Goal: Task Accomplishment & Management: Use online tool/utility

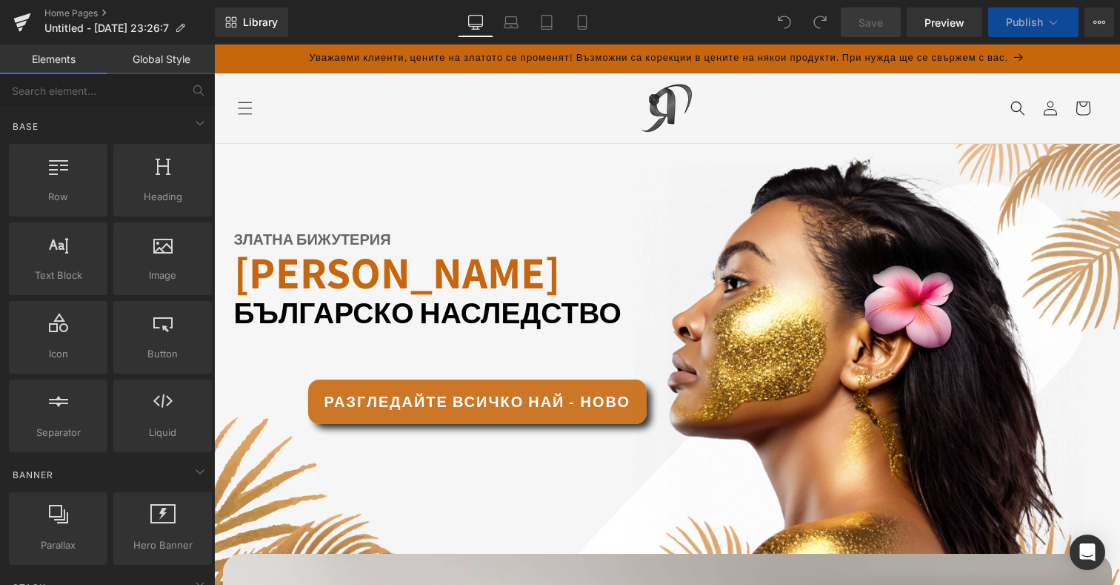
scroll to position [210, 0]
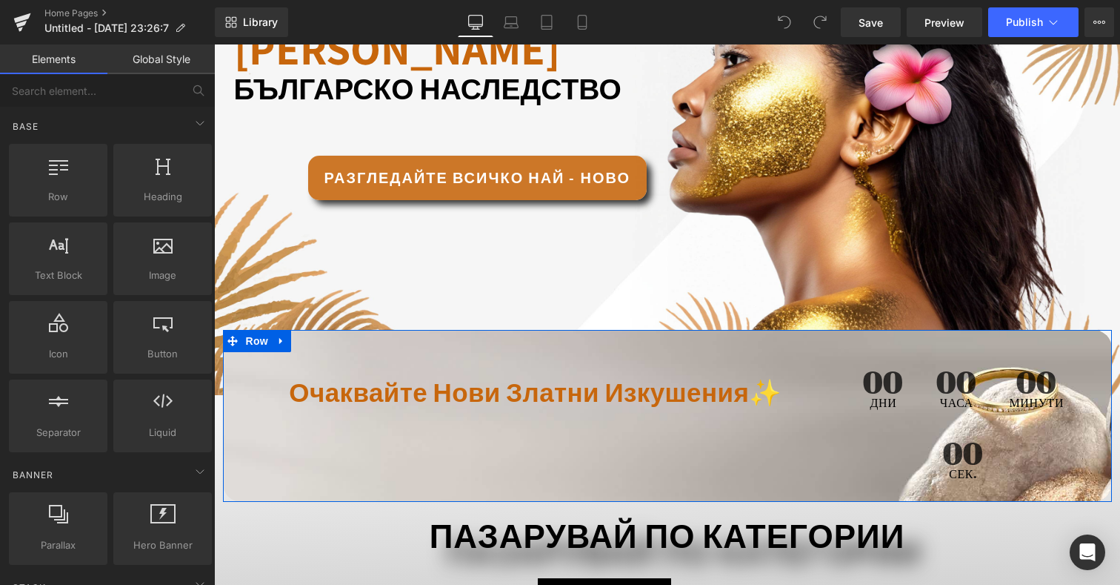
click at [914, 385] on div "00 Дни" at bounding box center [883, 387] width 70 height 71
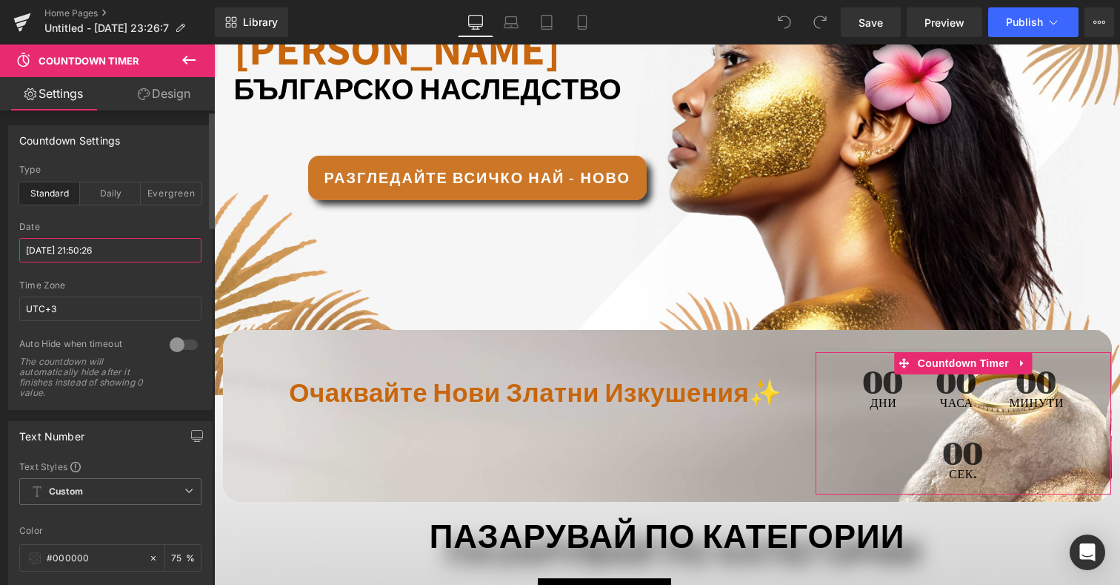
click at [113, 259] on input "[DATE] 21:50:26" at bounding box center [110, 250] width 182 height 24
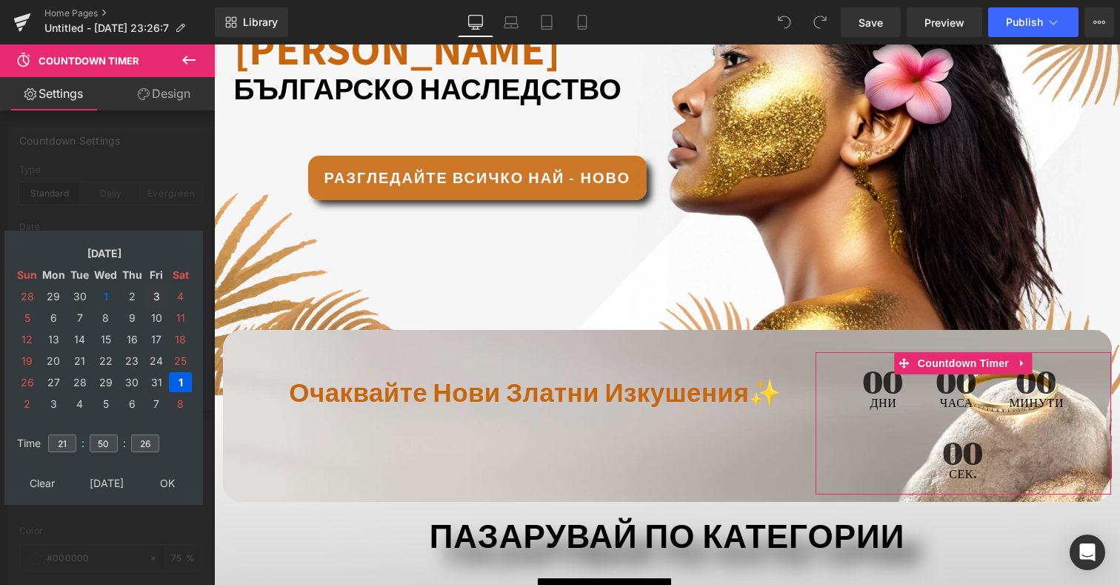
click at [158, 292] on td "3" at bounding box center [156, 296] width 22 height 20
click at [66, 440] on input "21" at bounding box center [62, 443] width 28 height 18
type input "2"
type input "10"
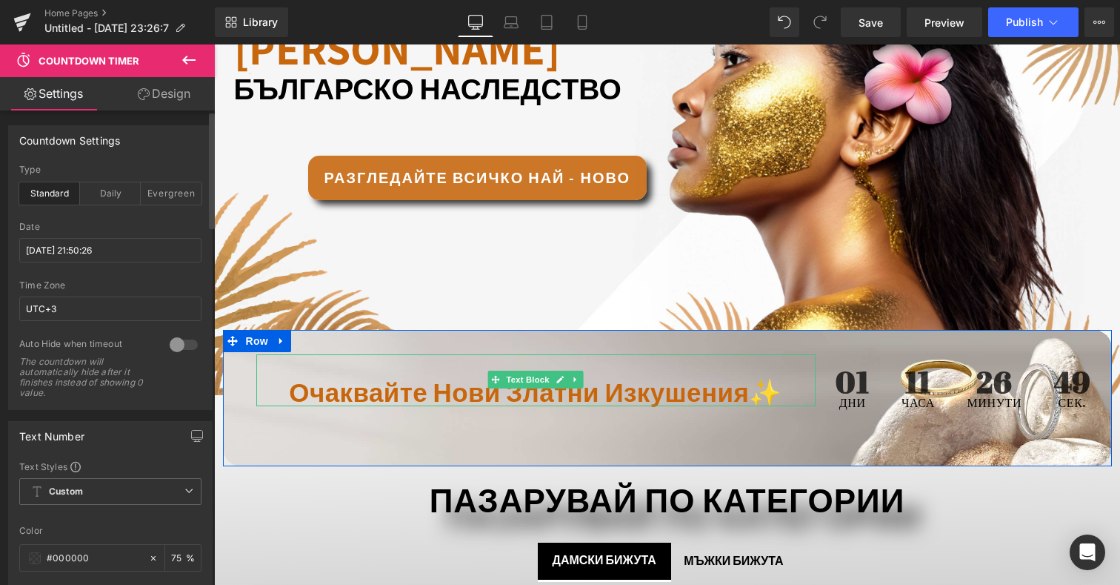
click at [692, 390] on span "Очаквайте нови златни изкушения✨" at bounding box center [535, 392] width 493 height 34
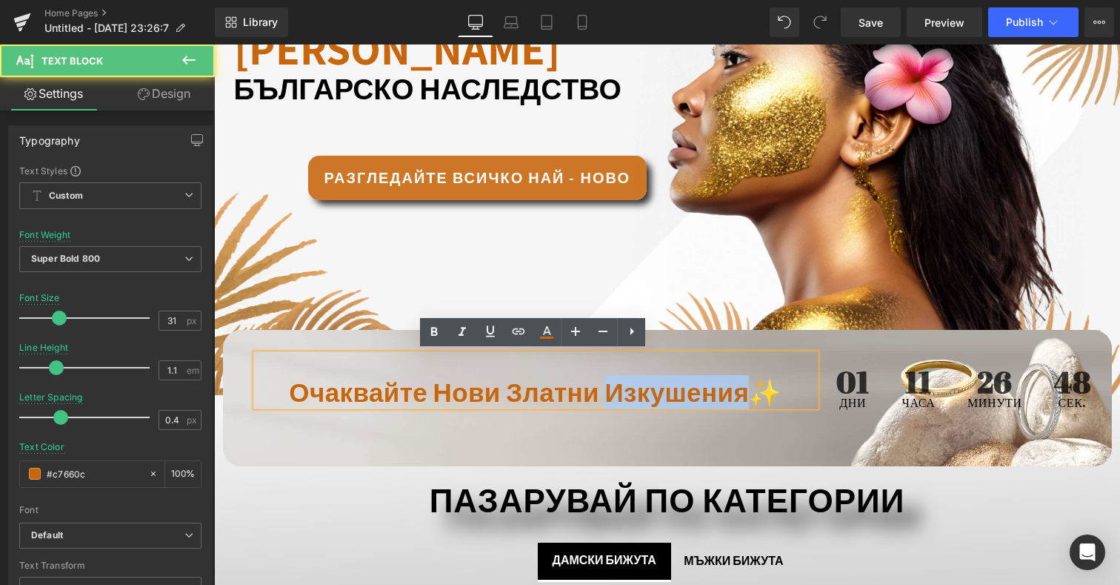
click at [692, 390] on span "Очаквайте нови златни изкушения✨" at bounding box center [535, 392] width 493 height 34
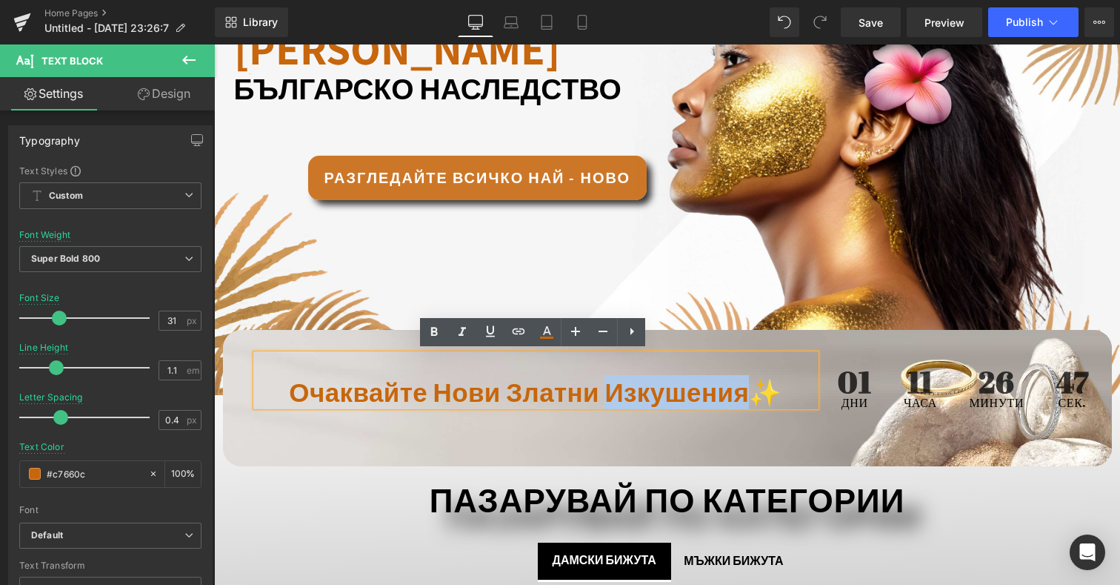
click at [692, 390] on span "Очаквайте нови златни изкушения✨" at bounding box center [535, 392] width 493 height 34
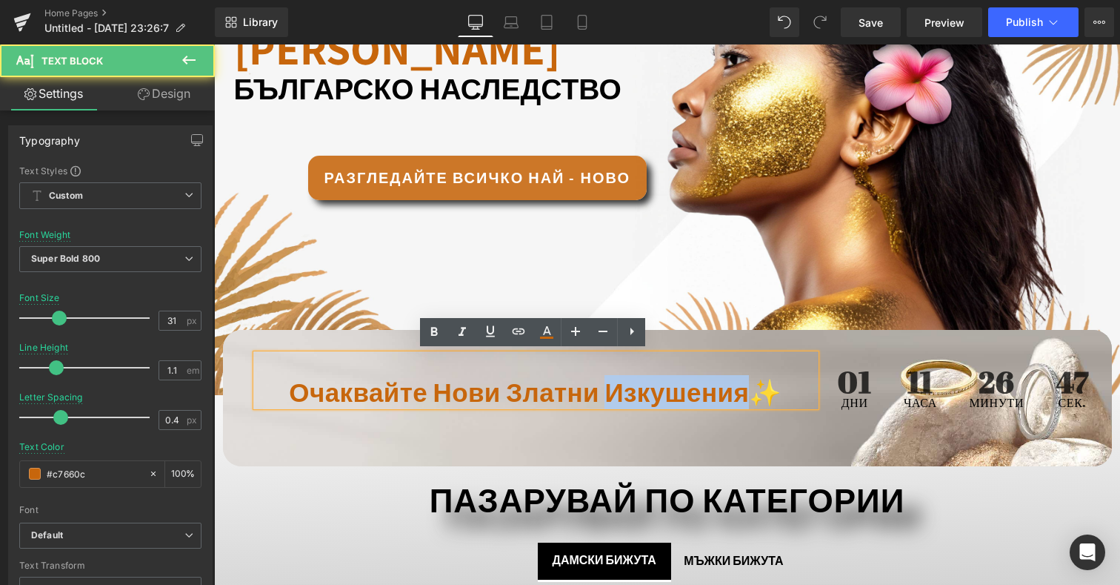
click at [692, 390] on span "Очаквайте нови златни изкушения✨" at bounding box center [535, 392] width 493 height 34
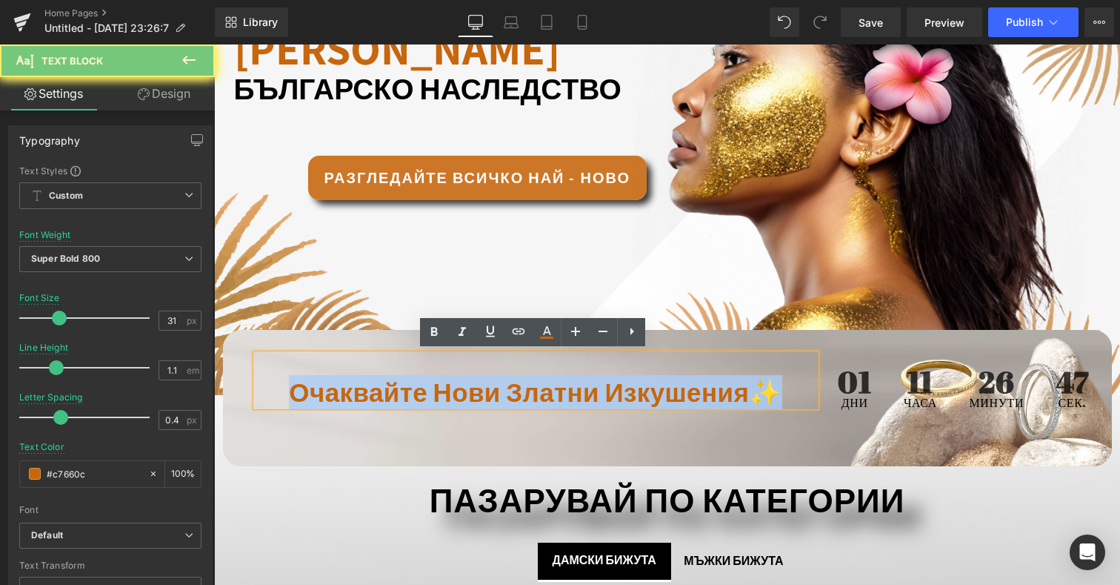
click at [692, 390] on span "Очаквайте нови златни изкушения✨" at bounding box center [535, 392] width 493 height 34
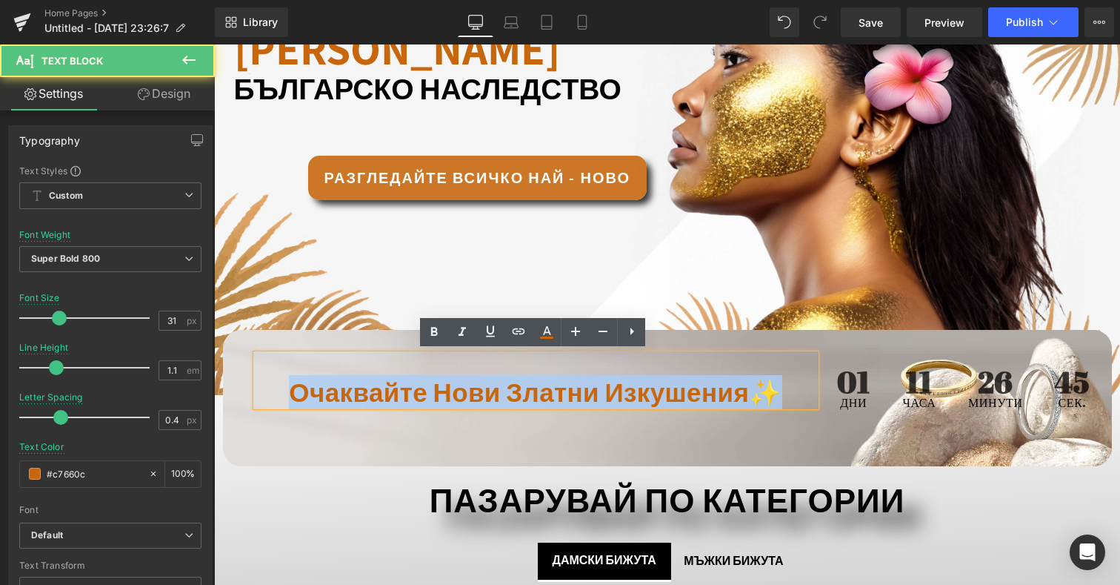
click at [453, 390] on span "Очаквайте нови златни изкушения✨" at bounding box center [535, 392] width 493 height 34
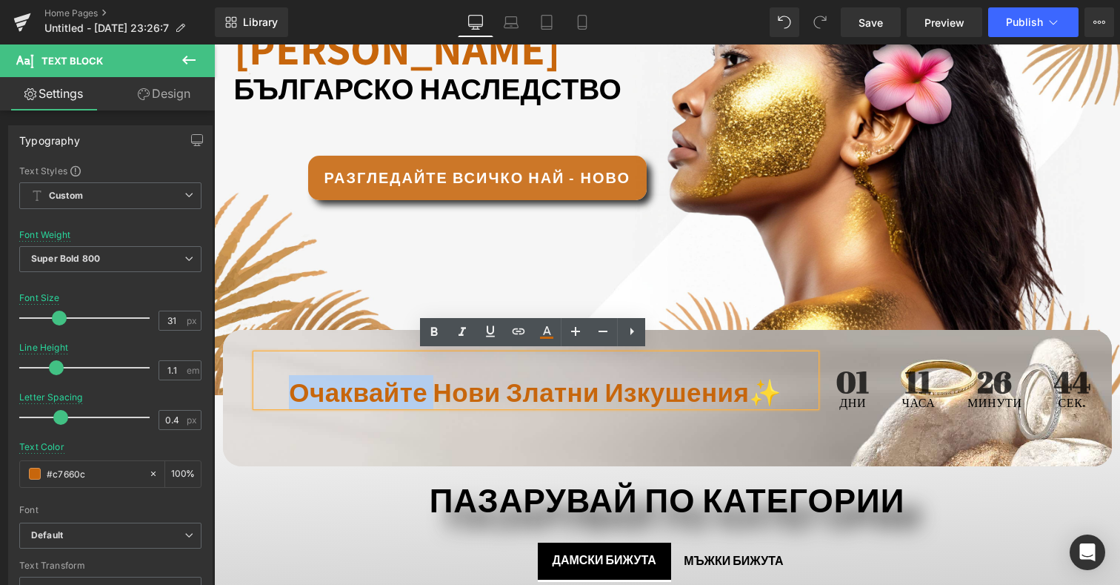
drag, startPoint x: 433, startPoint y: 390, endPoint x: 222, endPoint y: 388, distance: 211.1
click at [223, 388] on div "Очаквайте нови златни изкушения✨ Text Block" at bounding box center [519, 379] width 593 height 54
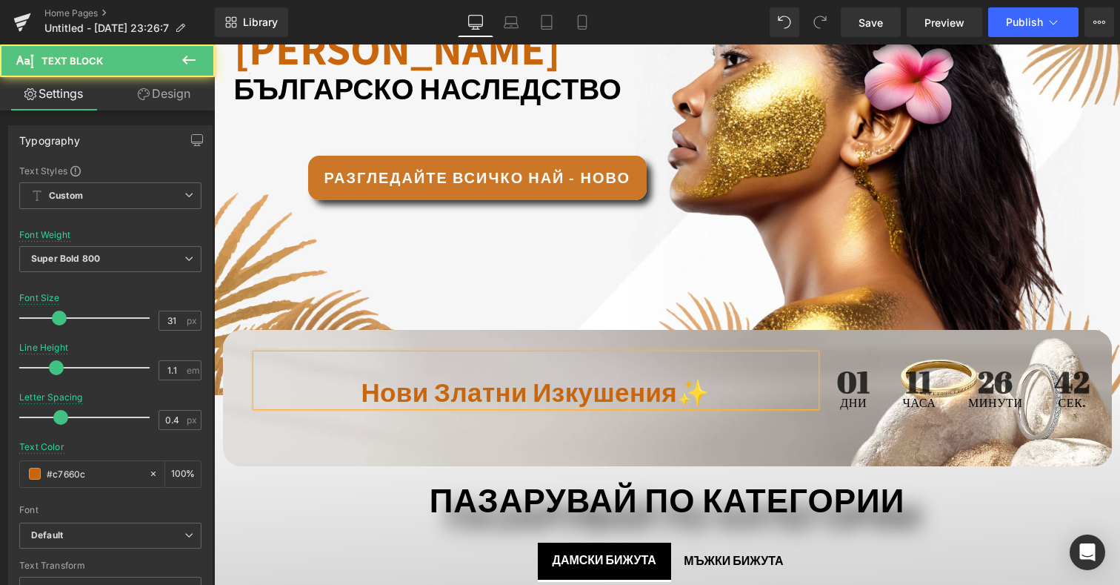
click at [424, 397] on span "нови златни изкушения✨" at bounding box center [535, 392] width 349 height 34
click at [699, 388] on span "новите златни изкушения✨" at bounding box center [535, 392] width 377 height 34
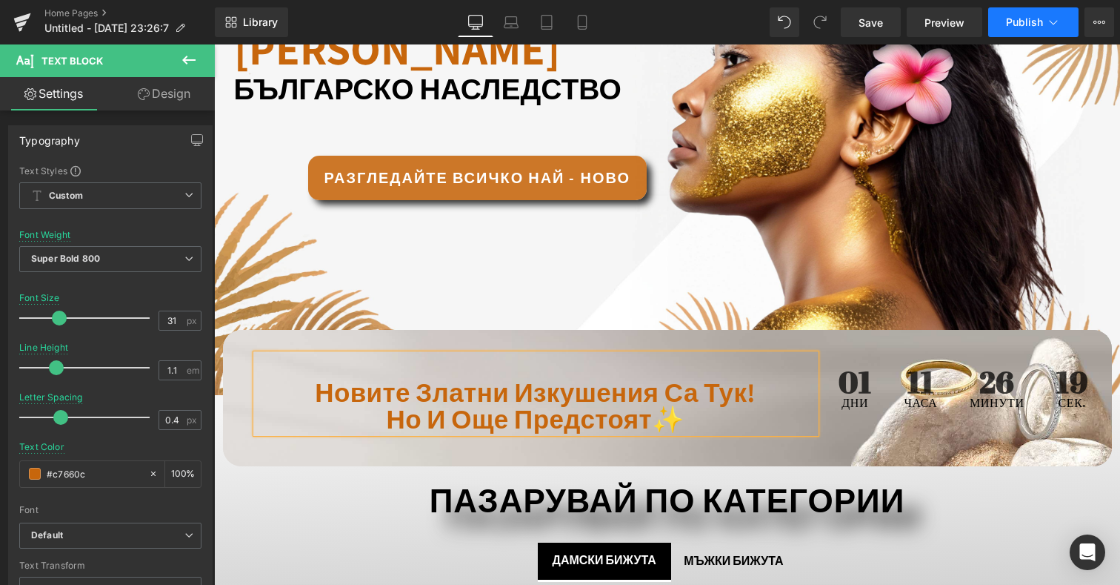
click at [1039, 27] on span "Publish" at bounding box center [1024, 22] width 37 height 12
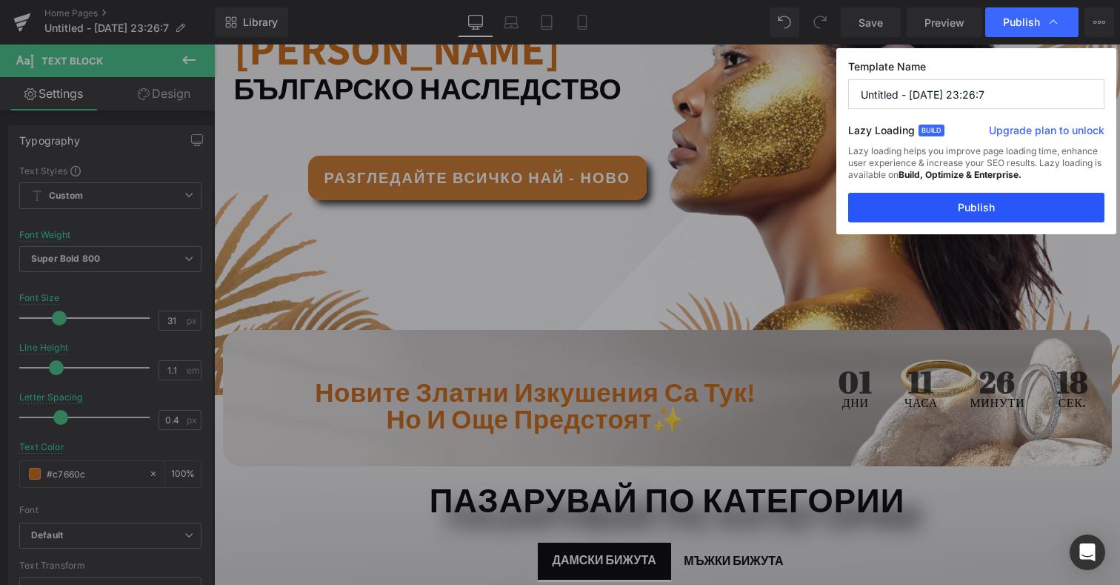
click at [980, 213] on button "Publish" at bounding box center [976, 208] width 256 height 30
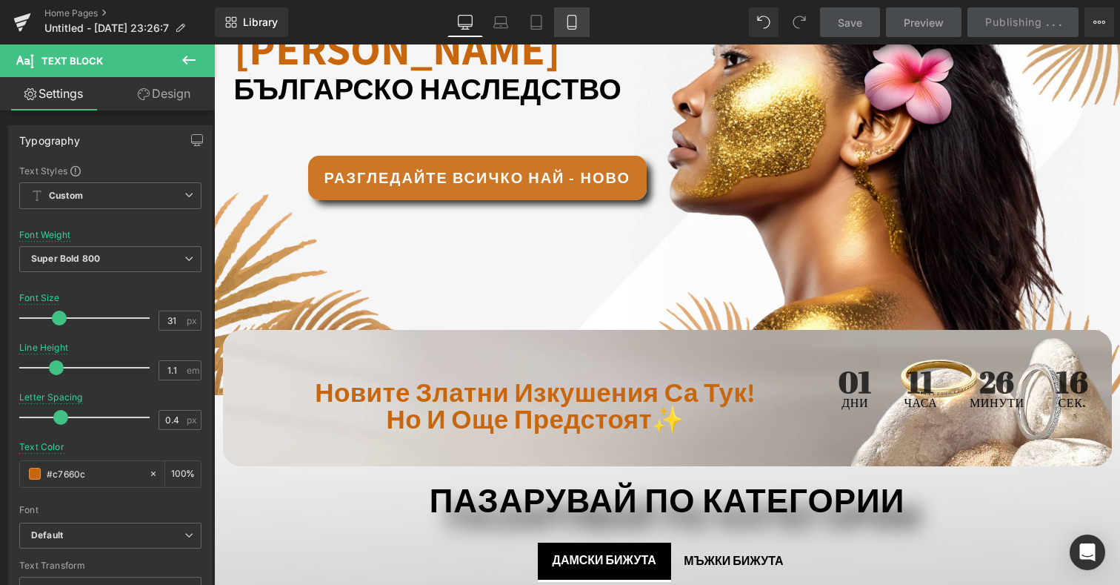
click at [578, 26] on icon at bounding box center [572, 22] width 15 height 15
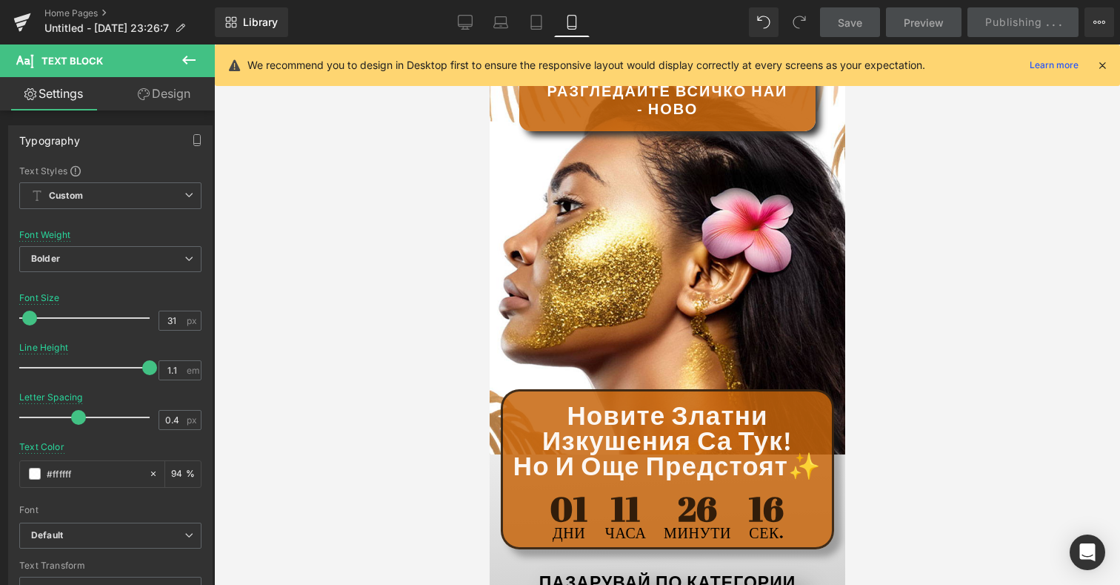
scroll to position [379, 0]
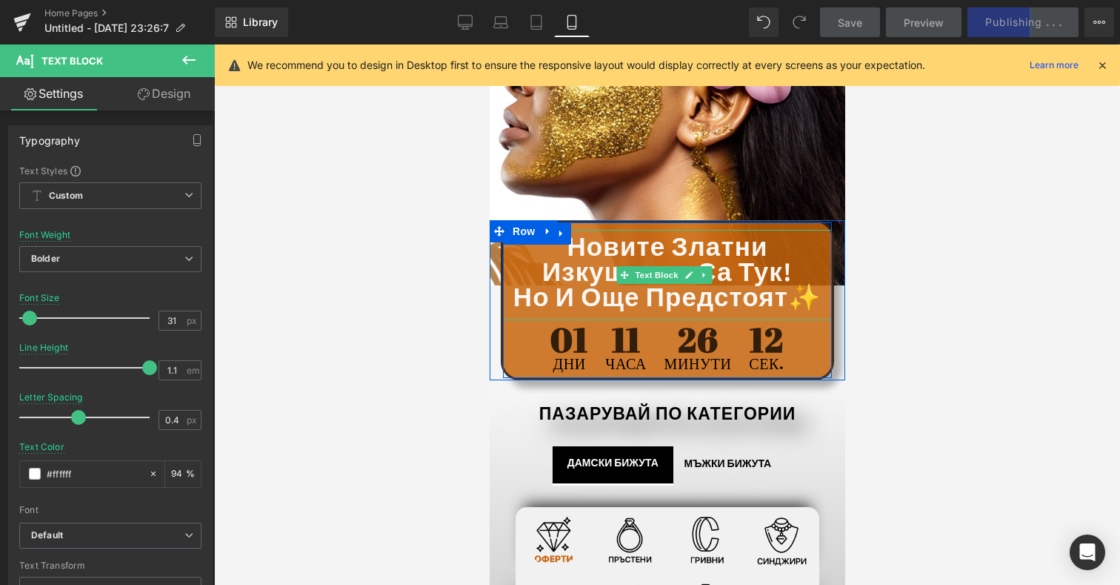
click at [599, 293] on span "но и още предстоят✨" at bounding box center [667, 296] width 308 height 34
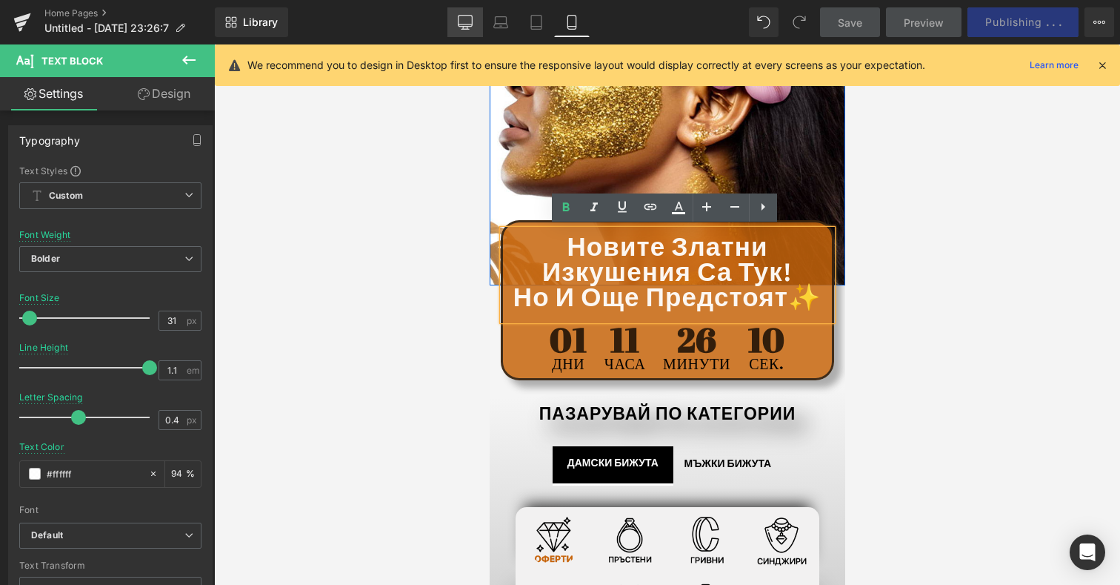
click at [464, 24] on icon at bounding box center [465, 22] width 15 height 15
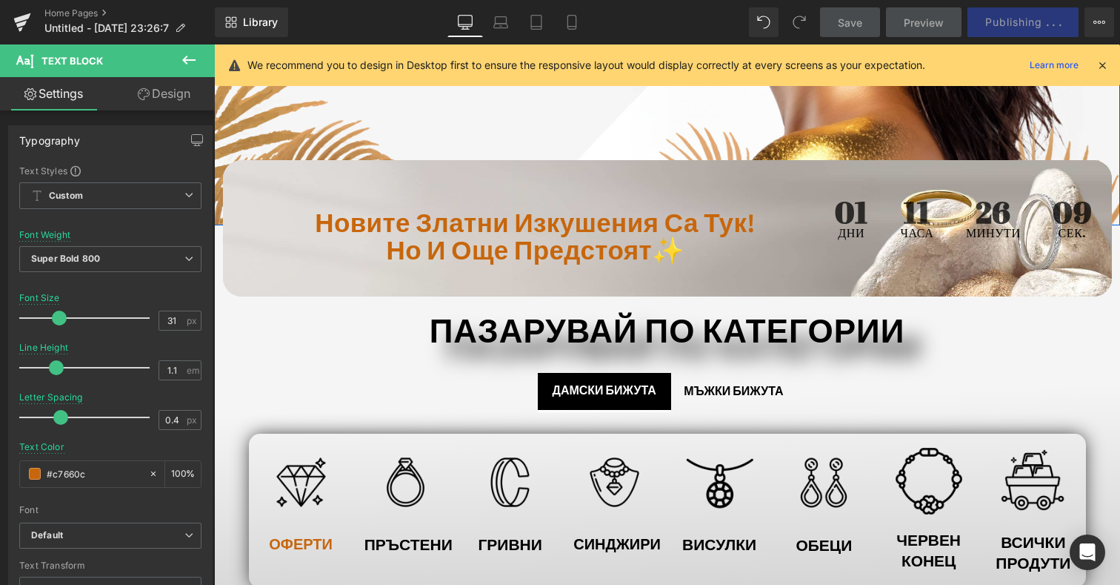
scroll to position [335, 0]
